Goal: Use online tool/utility

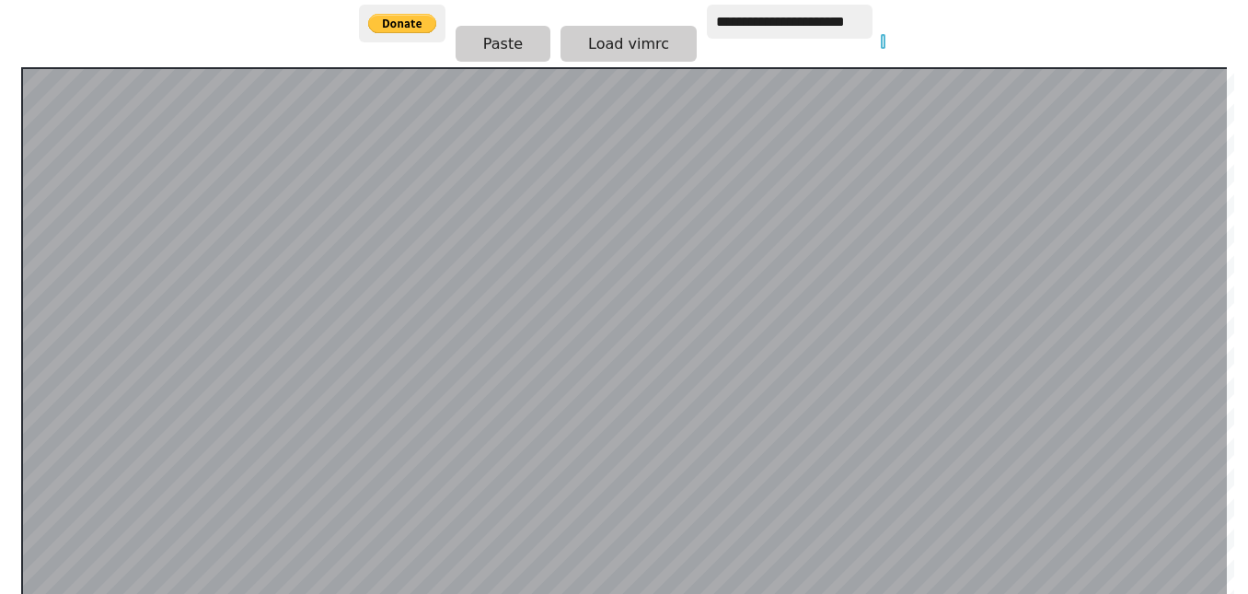
scroll to position [358, 0]
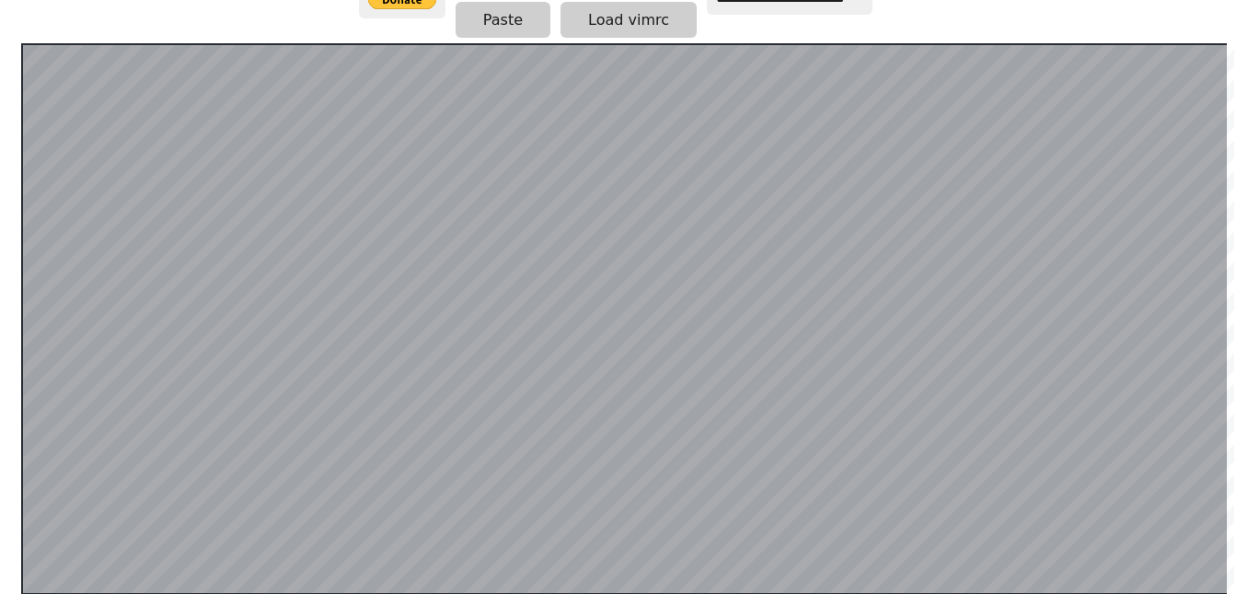
click at [110, 43] on div at bounding box center [624, 318] width 1206 height 551
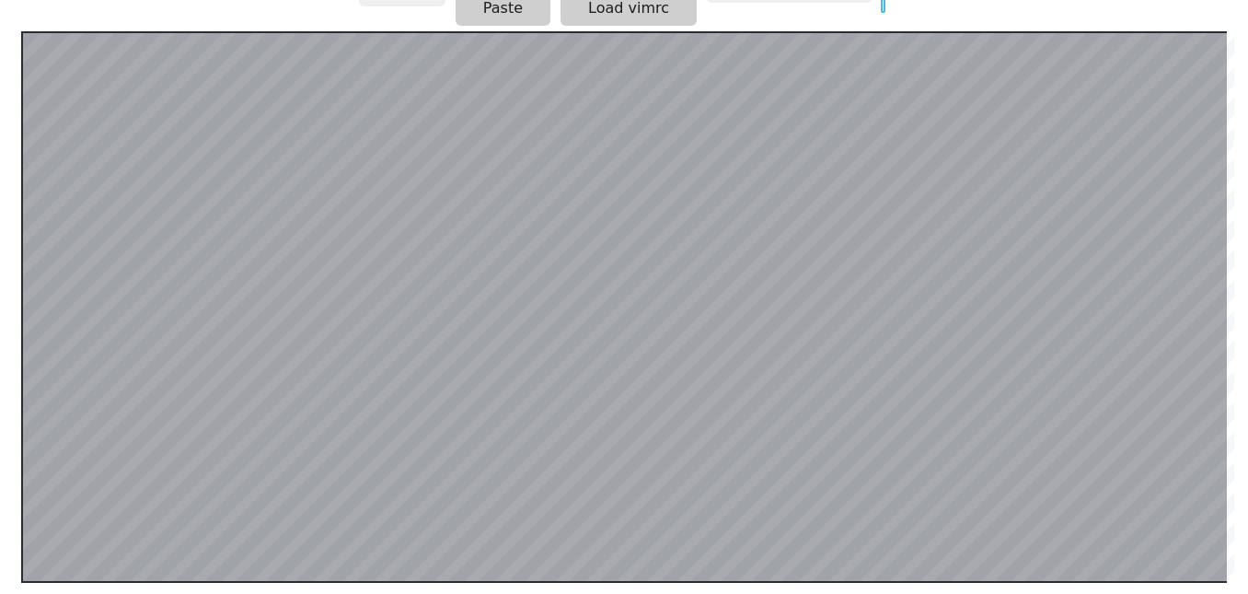
scroll to position [358, 0]
